Goal: Task Accomplishment & Management: Complete application form

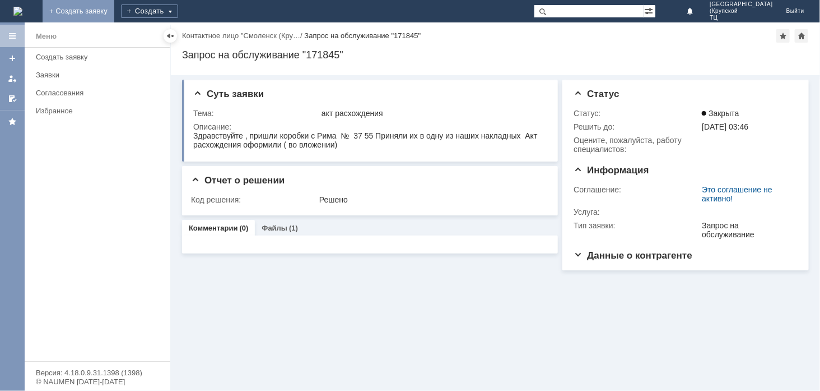
click at [114, 11] on link "+ Создать заявку" at bounding box center [79, 11] width 72 height 22
click at [114, 10] on link "+ Создать заявку" at bounding box center [79, 11] width 72 height 22
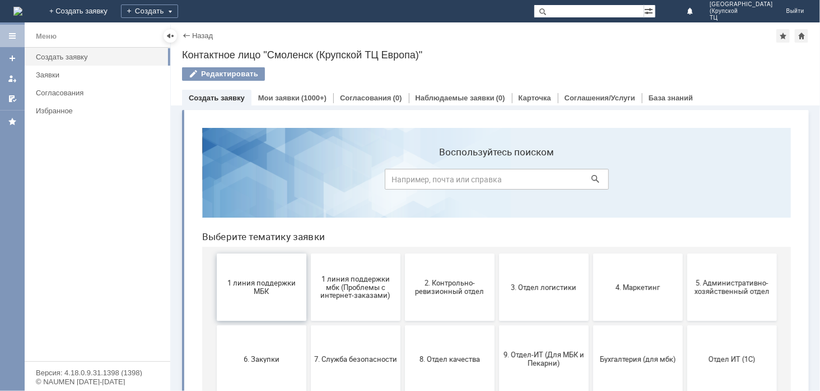
click at [253, 291] on span "1 линия поддержки МБК" at bounding box center [261, 286] width 83 height 17
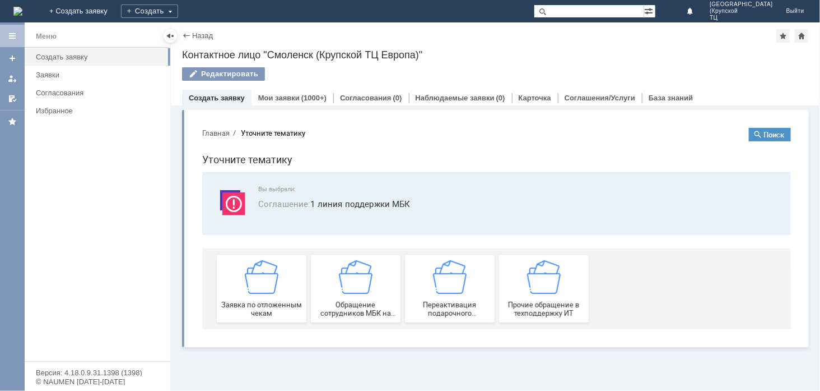
click at [253, 291] on img at bounding box center [261, 276] width 34 height 34
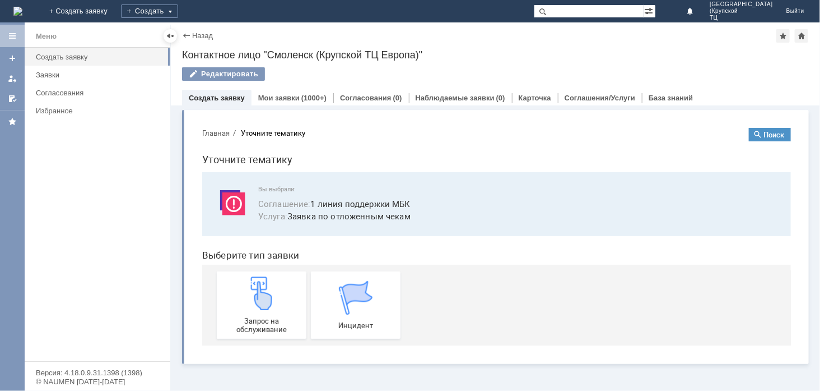
click at [253, 291] on img at bounding box center [261, 293] width 34 height 34
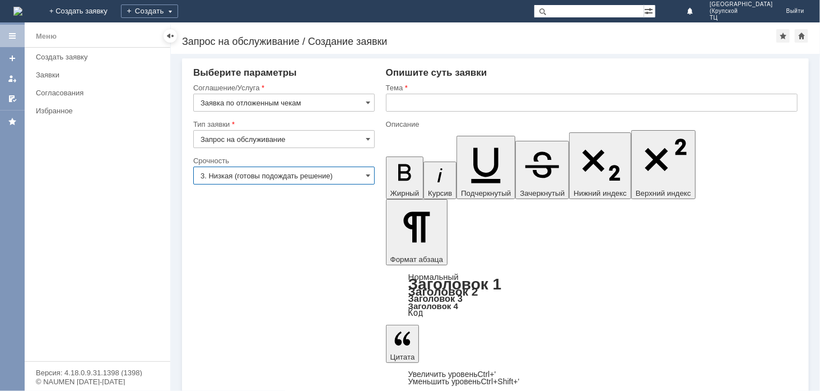
click at [363, 178] on input "3. Низкая (готовы подождать решение)" at bounding box center [284, 175] width 182 height 18
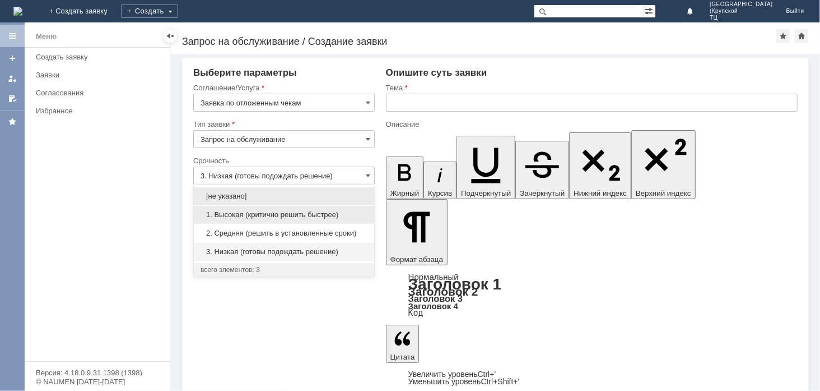
click at [339, 220] on div "1. Высокая (критично решить быстрее)" at bounding box center [284, 215] width 180 height 18
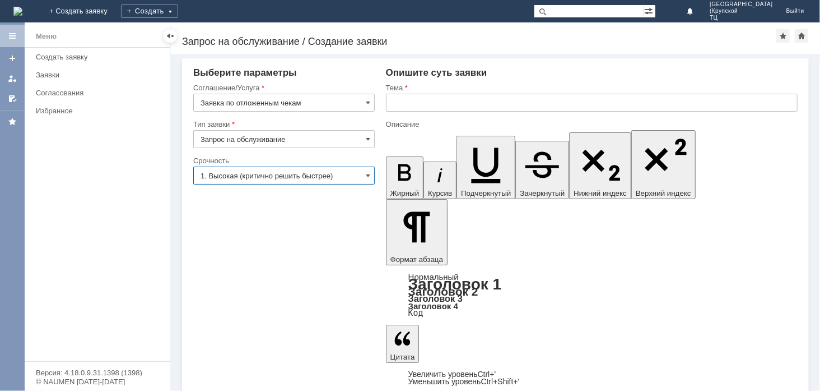
type input "1. Высокая (критично решить быстрее)"
click at [452, 105] on input "text" at bounding box center [592, 103] width 412 height 18
type input "отложенные чеки"
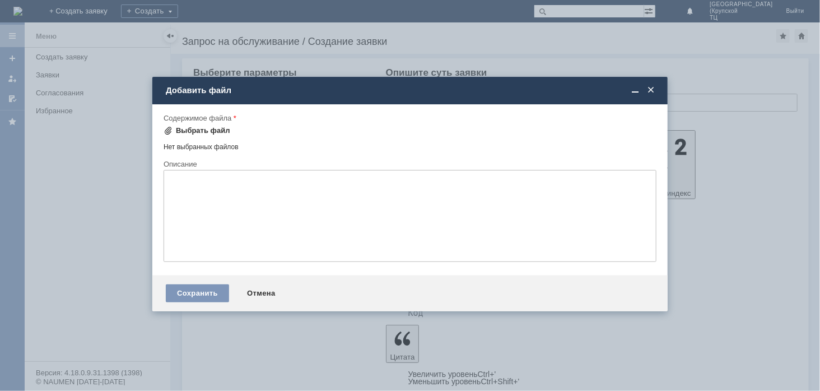
click at [220, 132] on div "Выбрать файл" at bounding box center [203, 130] width 54 height 9
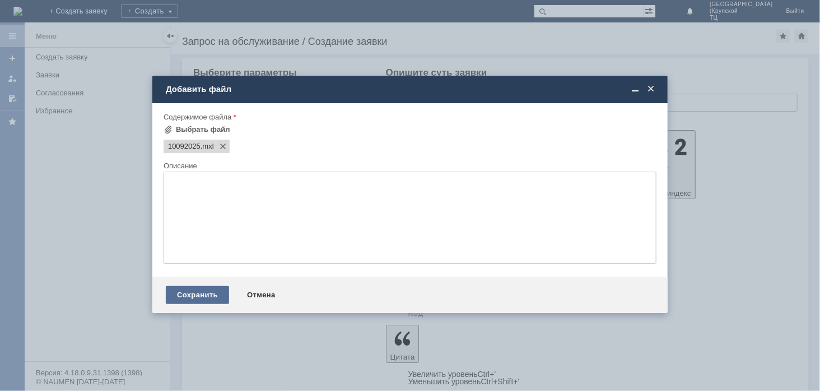
click at [192, 294] on div "Сохранить" at bounding box center [197, 295] width 63 height 18
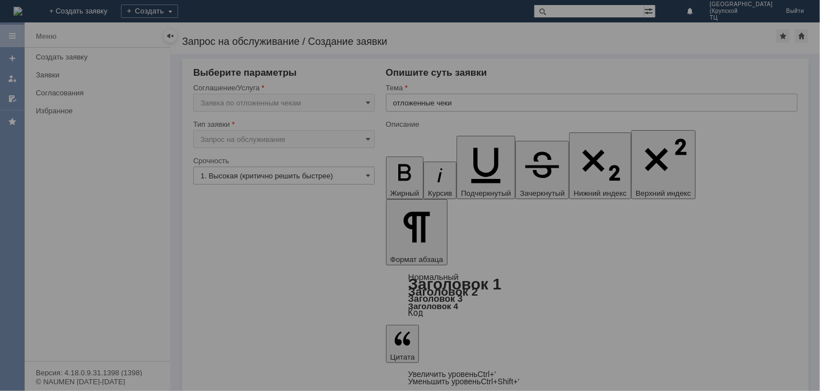
click at [222, 333] on div at bounding box center [410, 195] width 820 height 391
